Goal: Navigation & Orientation: Find specific page/section

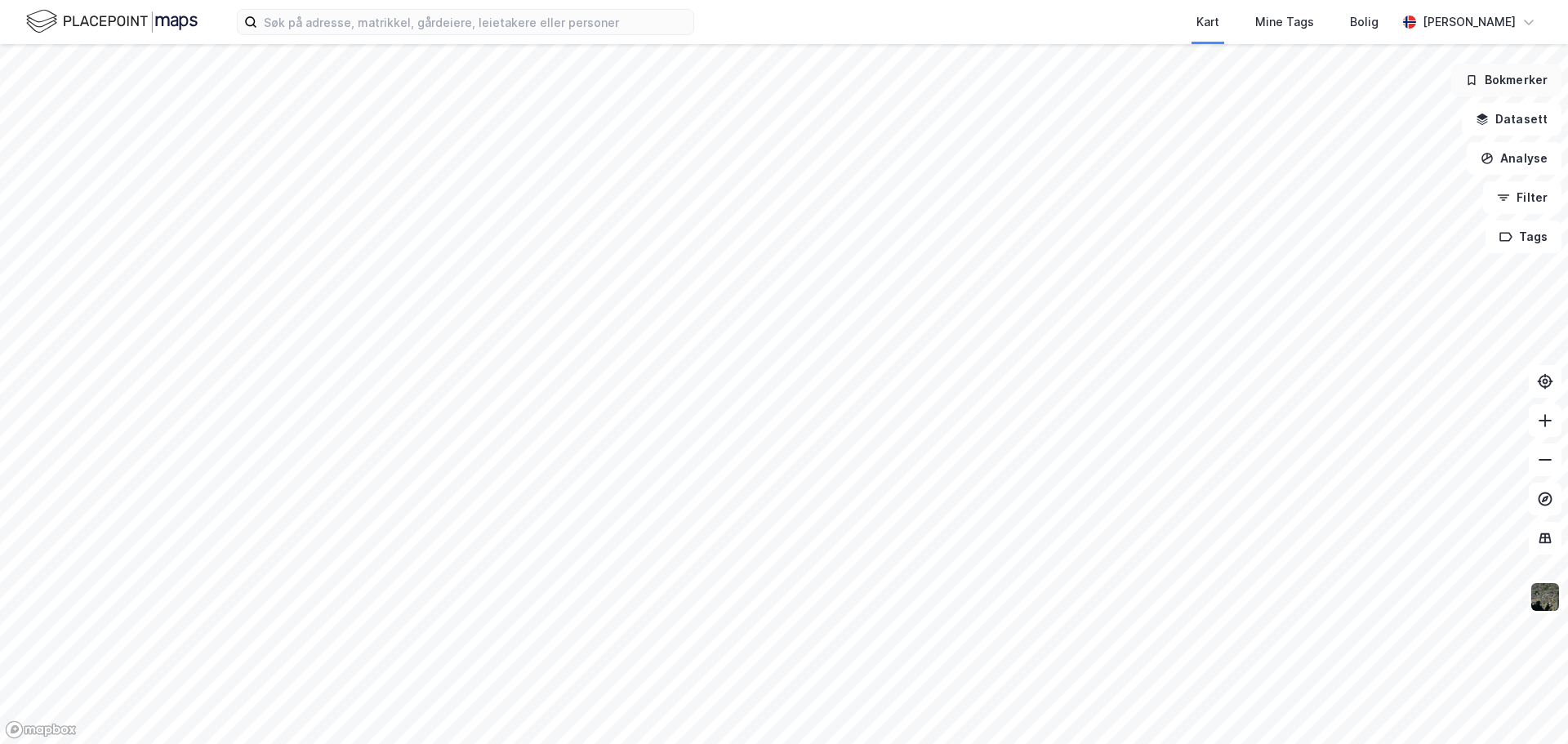
click at [1499, 83] on button "Bokmerker" at bounding box center [1507, 80] width 111 height 32
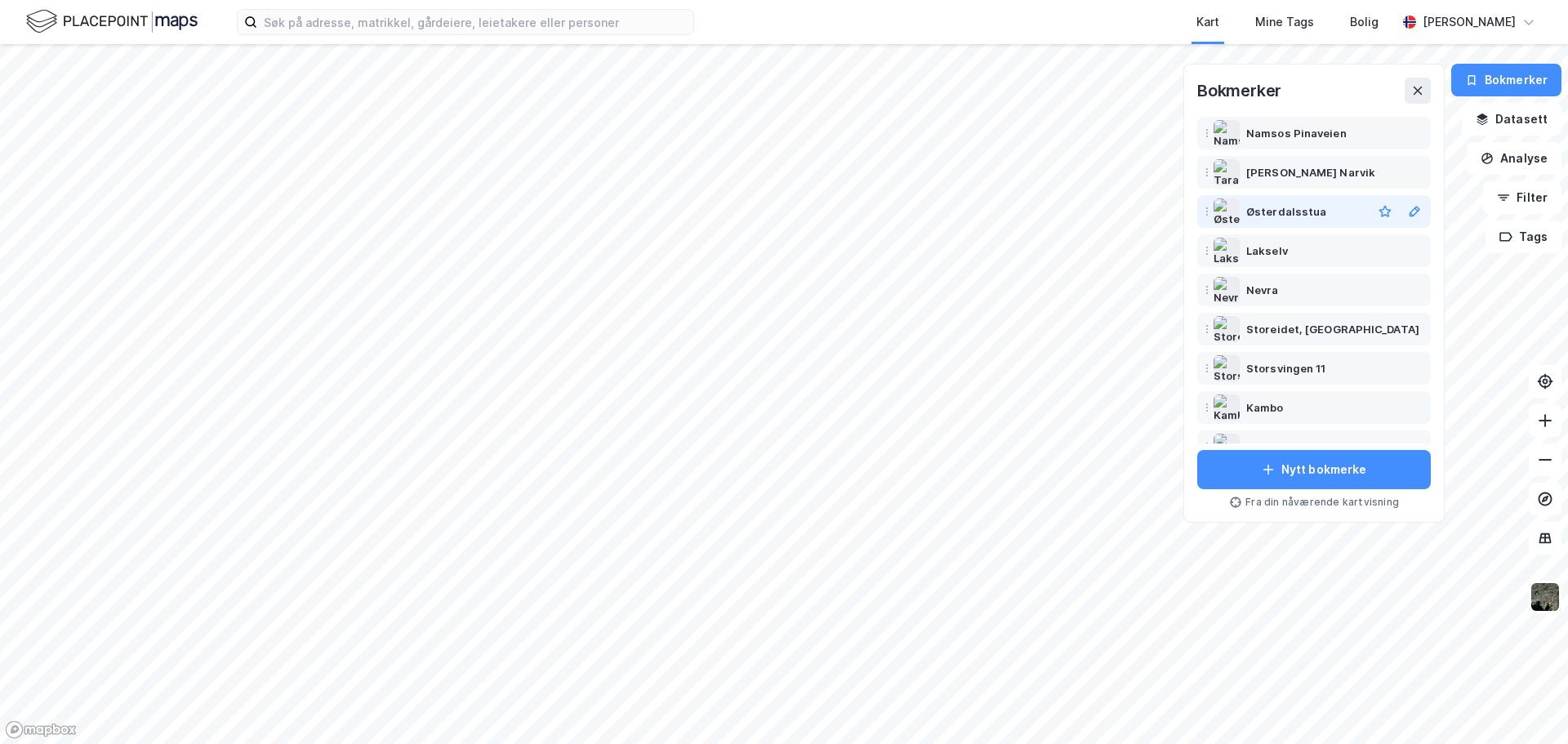
click at [1298, 218] on div "Østerdalsstua" at bounding box center [1286, 211] width 80 height 20
